Goal: Check status: Check status

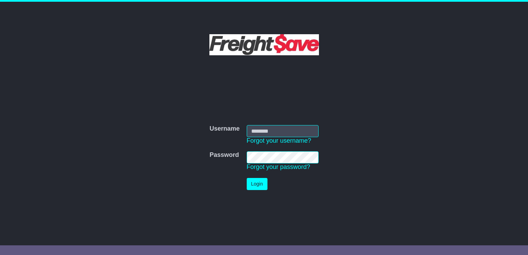
type input "**********"
click at [268, 185] on td "Login" at bounding box center [282, 184] width 79 height 19
click at [265, 185] on button "Login" at bounding box center [257, 184] width 21 height 12
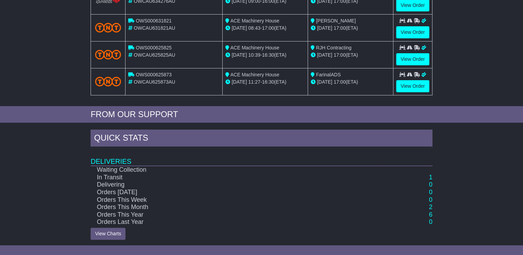
scroll to position [166, 0]
click at [114, 215] on td "Orders This Year" at bounding box center [237, 215] width 292 height 8
click at [116, 214] on td "Orders This Year" at bounding box center [237, 215] width 292 height 8
click at [112, 231] on link "View Charts" at bounding box center [108, 233] width 35 height 12
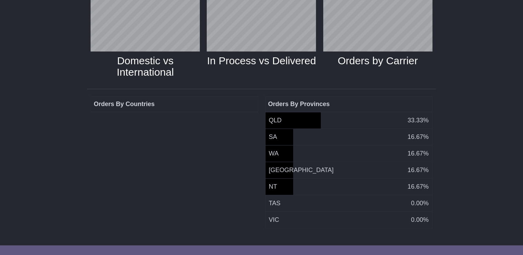
scroll to position [125, 0]
click at [278, 184] on td "NT 16.67%" at bounding box center [348, 186] width 167 height 17
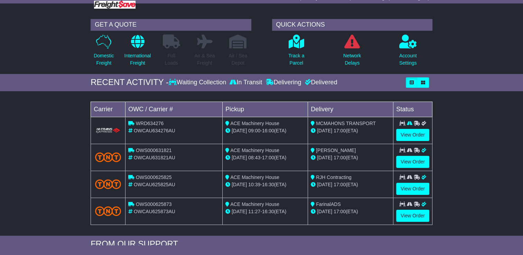
scroll to position [166, 0]
